Goal: Navigation & Orientation: Find specific page/section

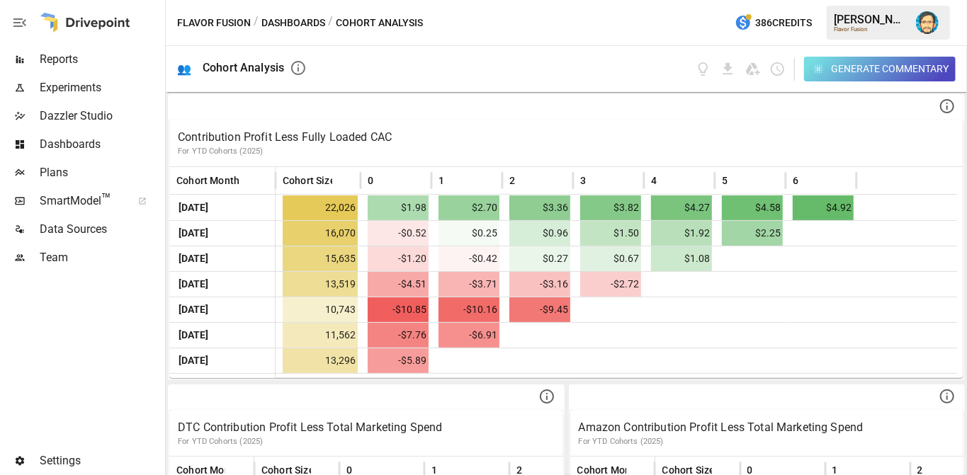
click at [59, 54] on span "Reports" at bounding box center [101, 59] width 123 height 17
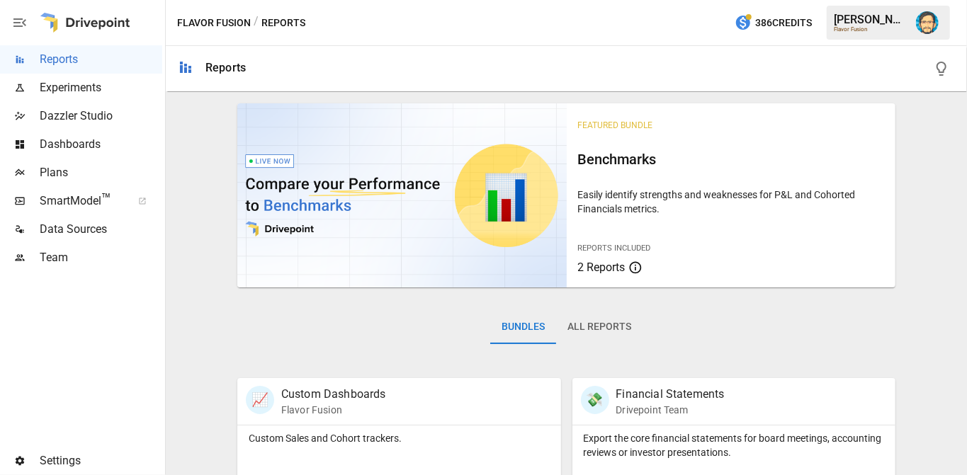
click at [62, 120] on span "Dazzler Studio" at bounding box center [101, 116] width 123 height 17
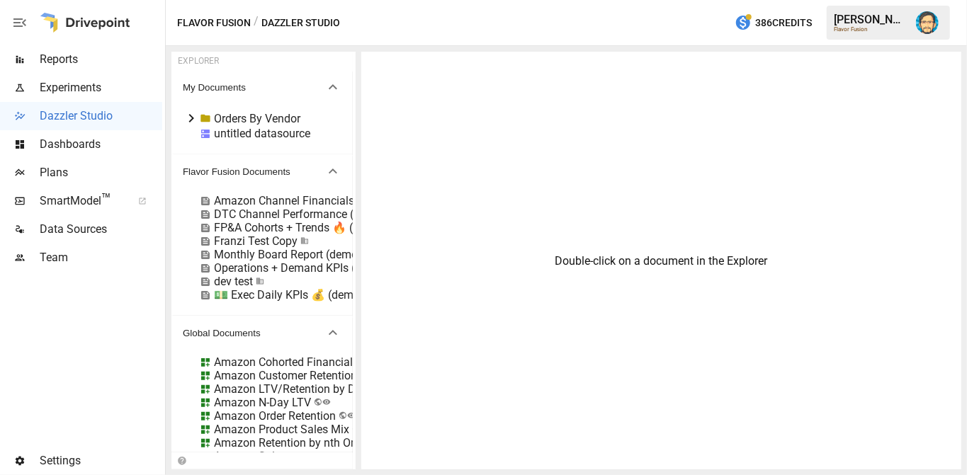
drag, startPoint x: 440, startPoint y: 244, endPoint x: 356, endPoint y: 251, distance: 84.6
click at [356, 251] on div "EXPLORER My Documents Orders By Vendor untitled datasource Flavor Fusion Docume…" at bounding box center [566, 261] width 790 height 418
click at [92, 145] on span "Dashboards" at bounding box center [101, 144] width 123 height 17
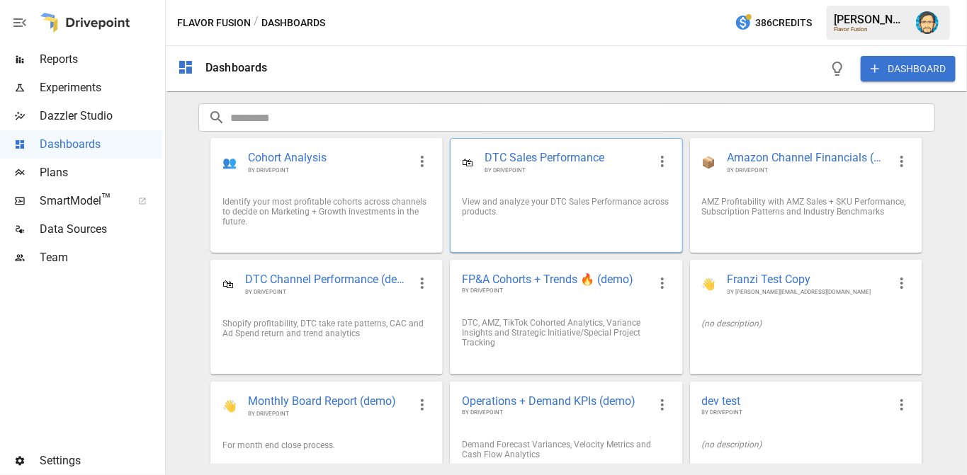
click at [544, 221] on div "View and analyze your DTC Sales Performance across products." at bounding box center [565, 207] width 231 height 42
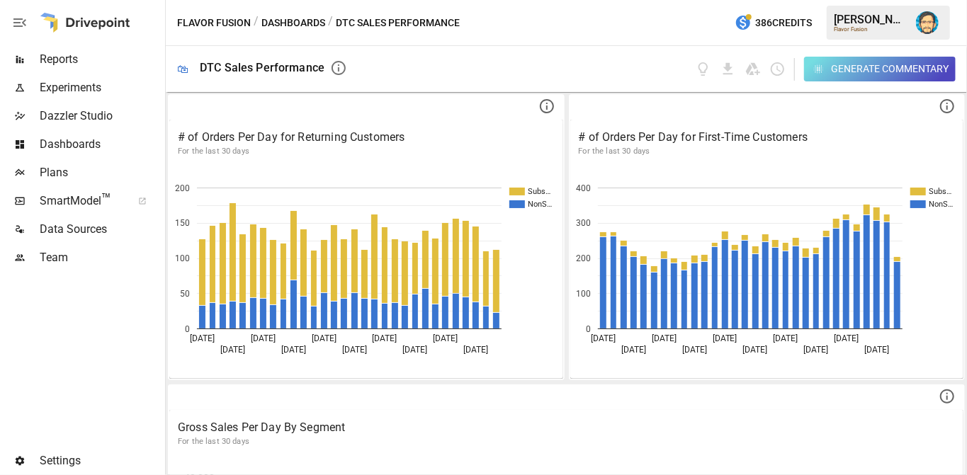
click at [61, 169] on span "Plans" at bounding box center [101, 172] width 123 height 17
